Goal: Answer question/provide support

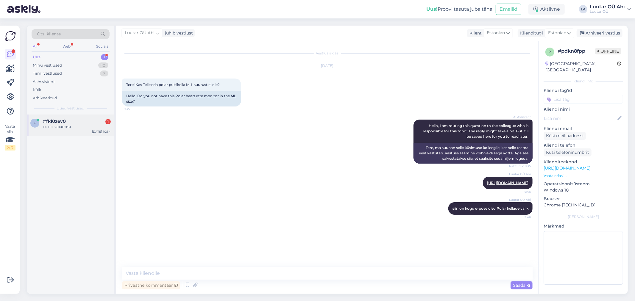
click at [90, 127] on div "не на гарантии" at bounding box center [77, 126] width 68 height 5
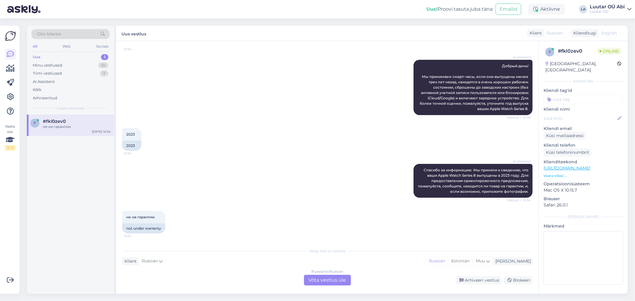
click at [239, 188] on div "AI Assistent [PERSON_NAME] за информацию. Мы приняли к сведению, что ваши Apple…" at bounding box center [327, 181] width 411 height 47
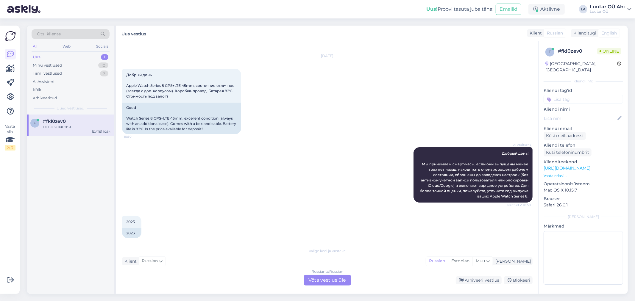
scroll to position [0, 0]
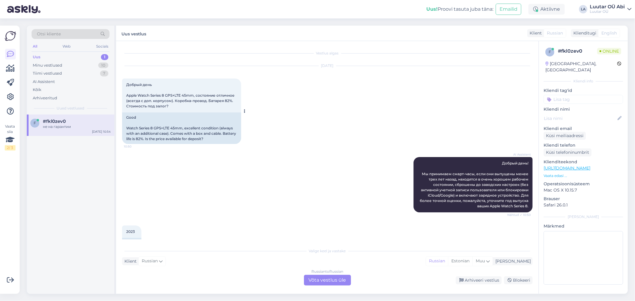
click at [127, 94] on span "Добрый день Apple Watch Series 8 GPS+LTE 45mm, состояние отличное (всегда с доп…" at bounding box center [180, 95] width 109 height 26
drag, startPoint x: 127, startPoint y: 94, endPoint x: 194, endPoint y: 97, distance: 67.7
click at [194, 97] on div "Добрый день Apple Watch Series 8 GPS+LTE 45mm, состояние отличное (всегда с доп…" at bounding box center [181, 96] width 119 height 34
copy span "Apple Watch Series 8 GPS+LTE 45mm"
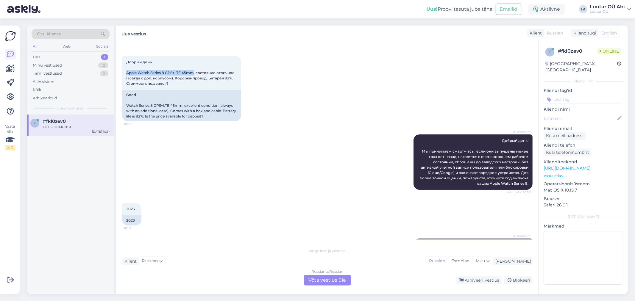
scroll to position [33, 0]
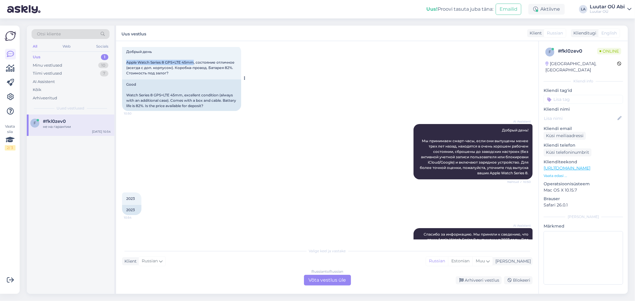
click at [167, 64] on span "Добрый день Apple Watch Series 8 GPS+LTE 45mm, состояние отличное (всегда с доп…" at bounding box center [180, 62] width 109 height 26
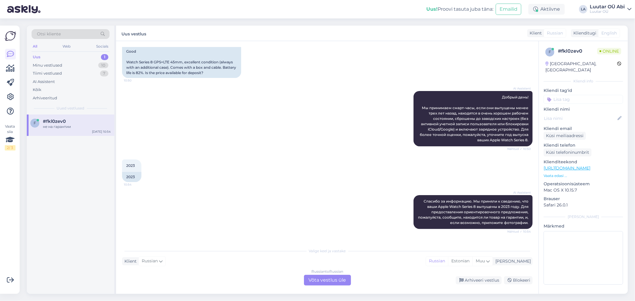
scroll to position [97, 0]
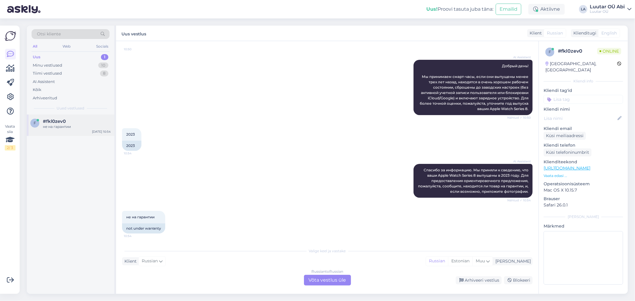
click at [90, 121] on div "#fkl0zev0" at bounding box center [77, 121] width 68 height 5
click at [320, 280] on div "Russian to Russian Võta vestlus üle" at bounding box center [327, 280] width 47 height 11
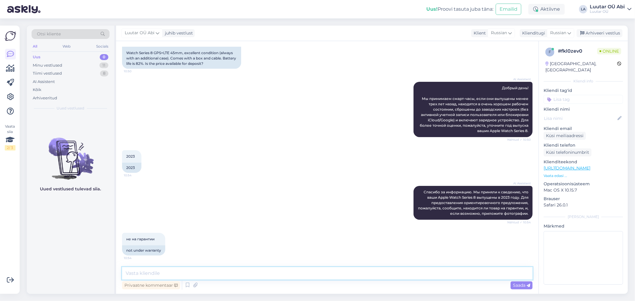
click at [264, 275] on textarea at bounding box center [327, 273] width 411 height 13
click at [252, 275] on textarea at bounding box center [327, 273] width 411 height 13
type textarea "до 150 можем предложить"
